Goal: Task Accomplishment & Management: Use online tool/utility

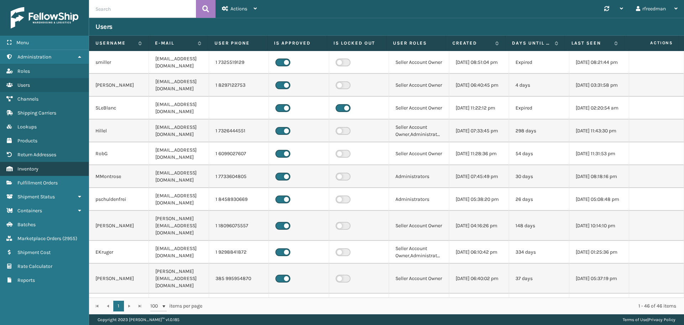
click at [39, 168] on link "Inventory" at bounding box center [44, 169] width 89 height 14
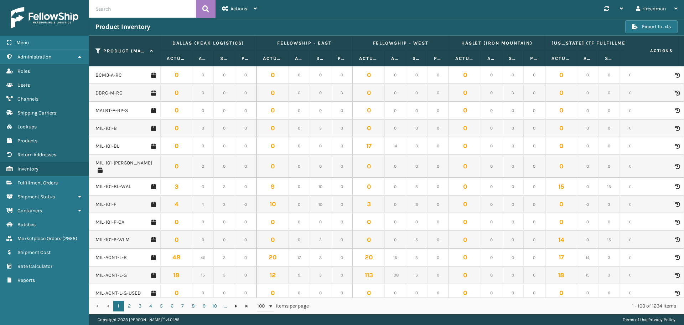
click at [123, 13] on input "text" at bounding box center [142, 9] width 107 height 18
paste input "MIL-SGRY-GY"
type input "MIL-SGRY-GY"
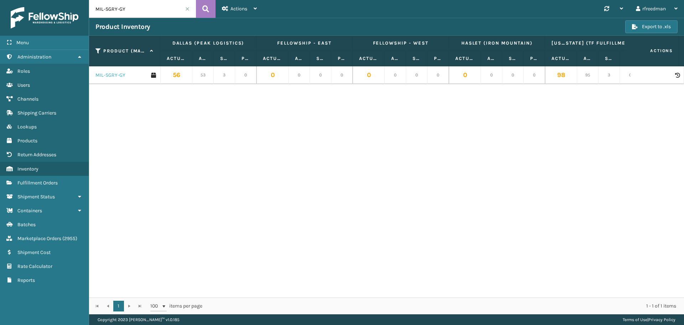
click at [107, 75] on link "MIL-SGRY-GY" at bounding box center [111, 75] width 30 height 7
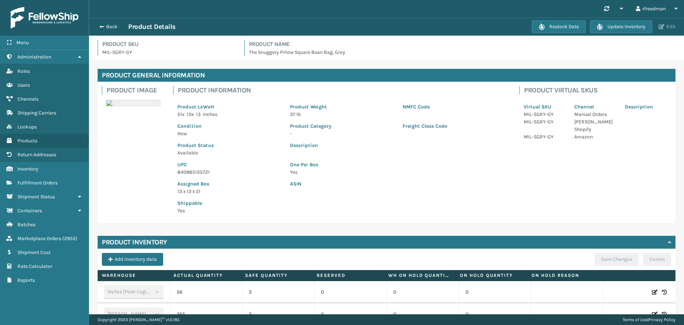
click at [669, 29] on button "Edit" at bounding box center [667, 27] width 21 height 6
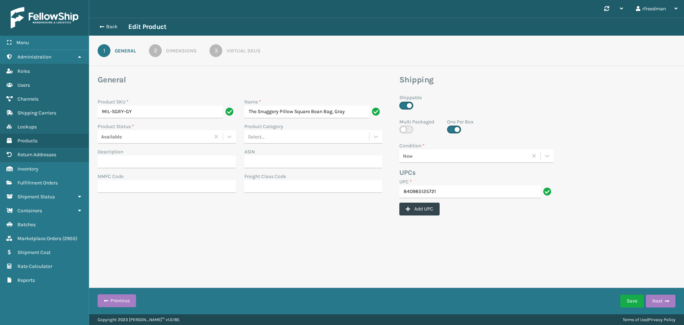
click at [153, 49] on div "2" at bounding box center [155, 50] width 13 height 13
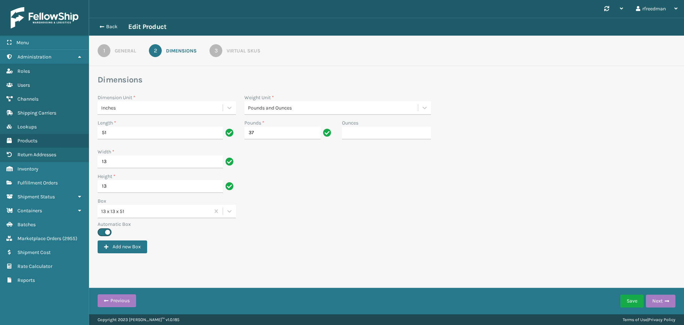
click at [219, 50] on div "3" at bounding box center [216, 50] width 13 height 13
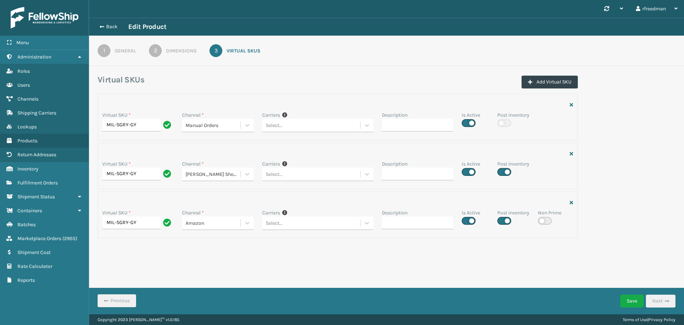
click at [162, 51] on link "2 Dimensions" at bounding box center [172, 50] width 73 height 13
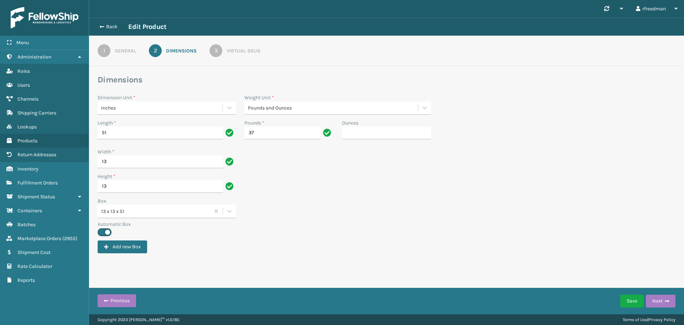
click at [212, 50] on div "3" at bounding box center [216, 50] width 13 height 13
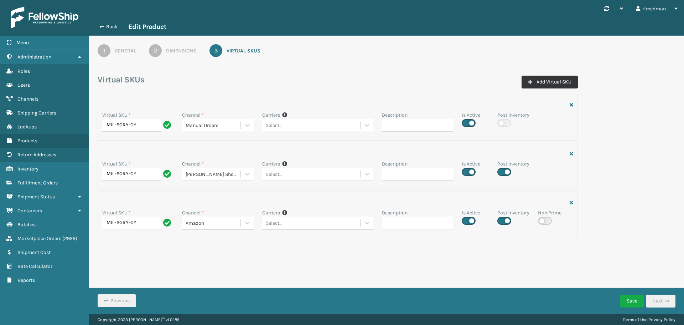
click at [549, 81] on button "Add Virtual SKU" at bounding box center [550, 82] width 56 height 13
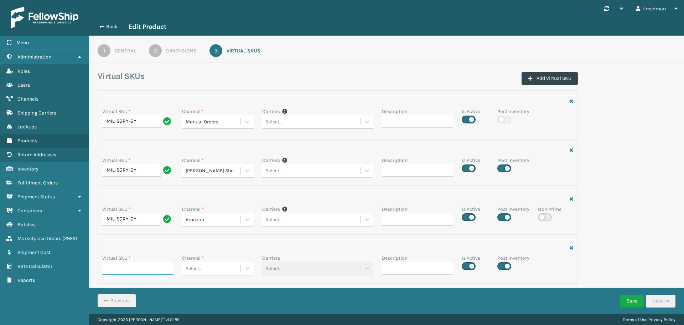
click at [129, 268] on input "Virtual SKU *" at bounding box center [137, 268] width 71 height 13
paste input "MIL-SGRY-GY"
type input "MIL-SGRY-GY"
click at [205, 128] on div "Select..." at bounding box center [211, 122] width 58 height 12
type input "tar"
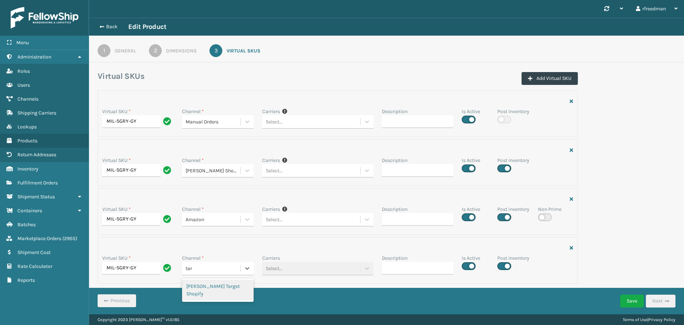
click at [211, 284] on div "[PERSON_NAME] Target Shopify" at bounding box center [217, 289] width 71 height 21
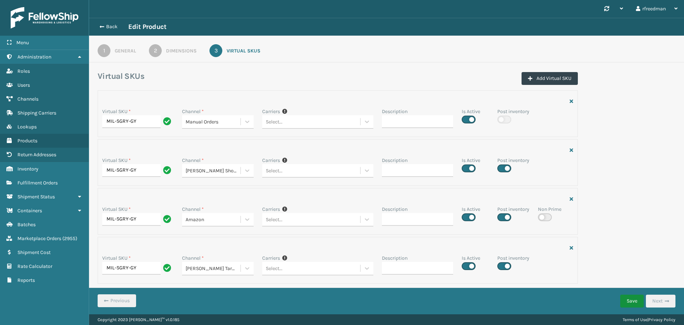
click at [629, 299] on button "Save" at bounding box center [633, 300] width 24 height 13
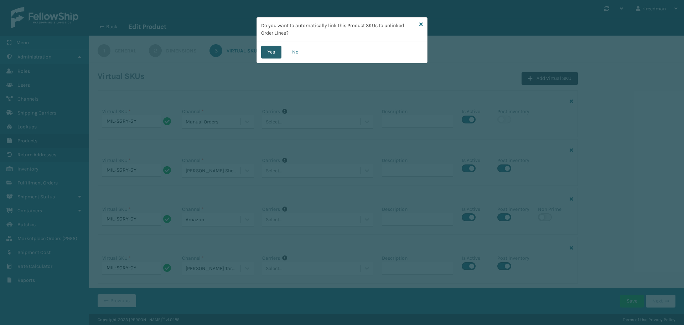
click at [276, 51] on button "Yes" at bounding box center [271, 52] width 20 height 13
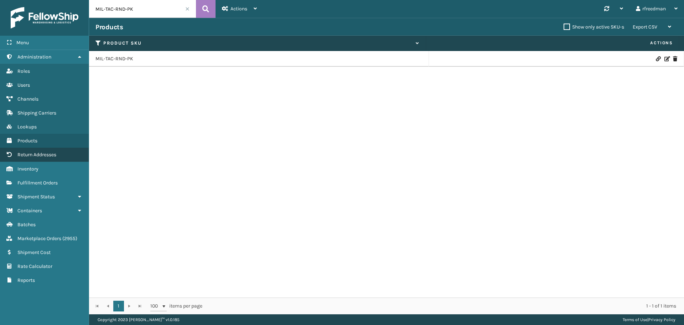
click at [26, 155] on span "Return Addresses" at bounding box center [36, 154] width 39 height 6
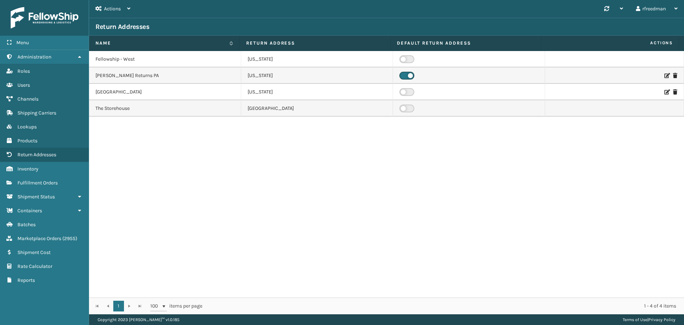
click at [665, 74] on icon at bounding box center [667, 75] width 4 height 5
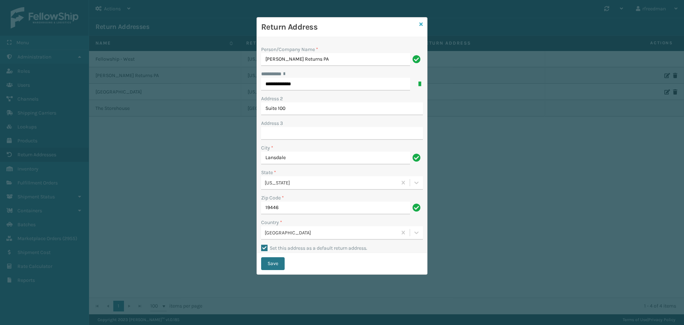
click at [421, 24] on icon at bounding box center [421, 24] width 4 height 5
